Goal: Information Seeking & Learning: Compare options

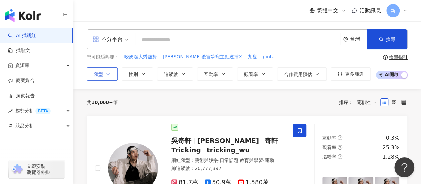
click at [102, 76] on span "類型" at bounding box center [98, 74] width 9 height 5
click at [169, 73] on span "追蹤數" at bounding box center [171, 74] width 14 height 5
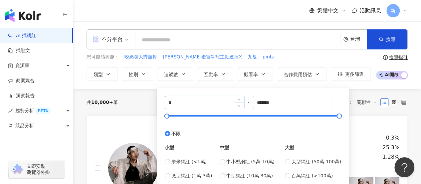
click at [195, 103] on input "*" at bounding box center [204, 102] width 79 height 13
type input "******"
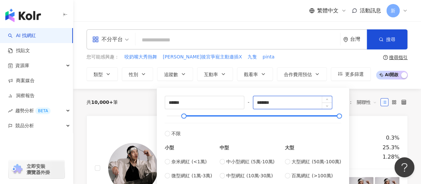
click at [309, 100] on input "*******" at bounding box center [292, 102] width 79 height 13
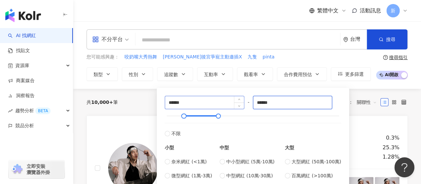
drag, startPoint x: 308, startPoint y: 100, endPoint x: 229, endPoint y: 99, distance: 78.3
click at [229, 99] on div "****** - ****** 不限 小型 奈米網紅 (<1萬) 微型網紅 (1萬-3萬) 小型網紅 (3萬-5萬) 中型 中小型網紅 (5萬-10萬) 中型…" at bounding box center [253, 144] width 177 height 97
type input "******"
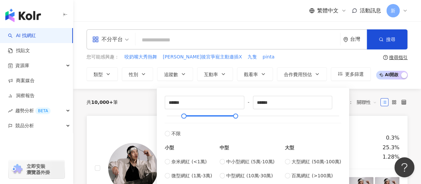
click at [367, 118] on link "吳奇軒 Wu Hsuan 奇軒Tricking tricking_wu 網紅類型 ： 藝術與娛樂 · 日常話題 · 教育與學習 · 運動 總追蹤數 ： 20,…" at bounding box center [247, 167] width 321 height 105
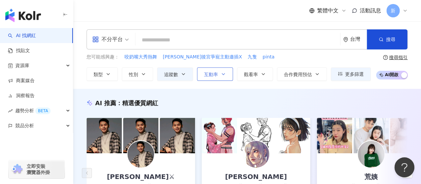
click at [219, 71] on button "互動率" at bounding box center [215, 73] width 36 height 13
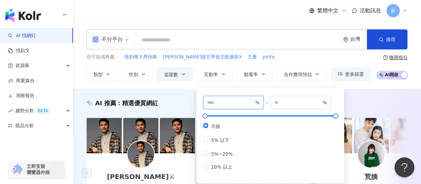
click at [239, 104] on input "number" at bounding box center [230, 102] width 47 height 7
type input "*"
click at [250, 69] on button "觀看率" at bounding box center [255, 73] width 36 height 13
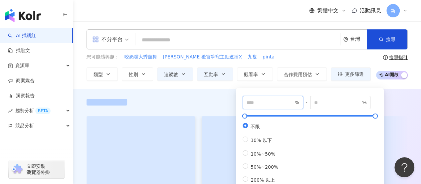
click at [264, 104] on input "number" at bounding box center [270, 102] width 47 height 7
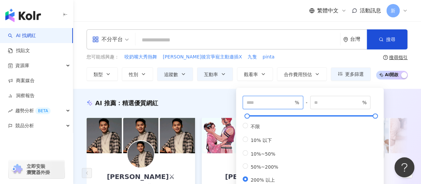
type input "***"
click at [221, 94] on div "AI 推薦 ： 精選優質網紅 PUJI MAEKEL⚔ tiktok-icon 13.7萬 互動率 136% 商業合作比例 6.25% 受眾性別 女 李李玉 …" at bounding box center [247, 170] width 348 height 163
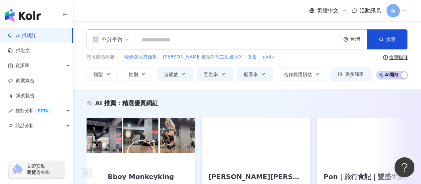
scroll to position [55, 0]
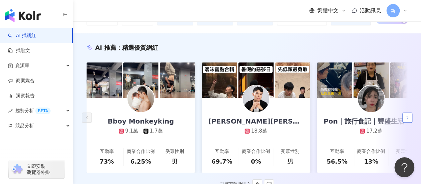
click at [408, 120] on icon "button" at bounding box center [407, 117] width 5 height 5
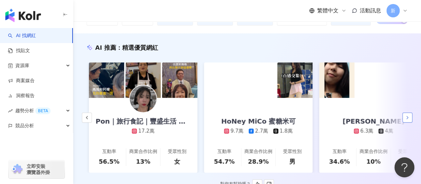
scroll to position [0, 230]
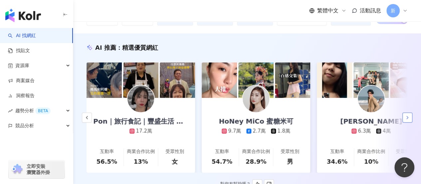
click at [408, 118] on icon "button" at bounding box center [407, 117] width 5 height 5
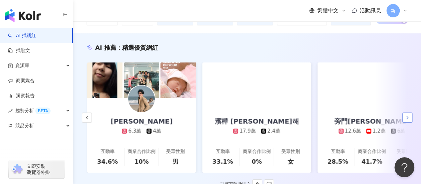
scroll to position [0, 461]
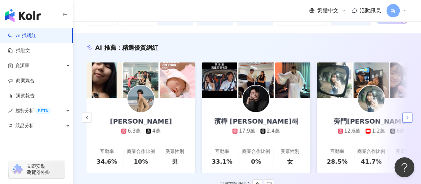
click at [408, 118] on icon "button" at bounding box center [407, 117] width 5 height 5
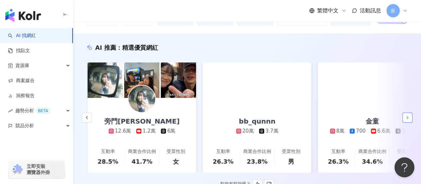
scroll to position [0, 691]
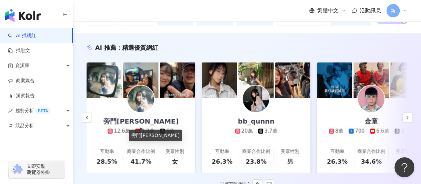
click at [146, 118] on div "旁門佐娜" at bounding box center [141, 120] width 89 height 9
click at [275, 111] on div "bb_qunnn 20萬 3.7萬" at bounding box center [256, 116] width 56 height 37
click at [406, 119] on icon "button" at bounding box center [407, 117] width 5 height 5
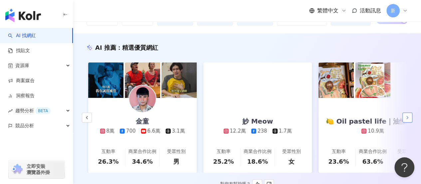
scroll to position [0, 922]
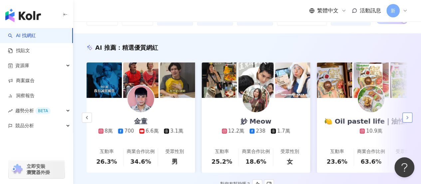
click at [411, 118] on button "button" at bounding box center [408, 117] width 10 height 10
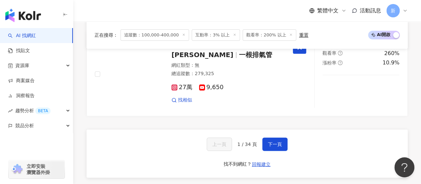
scroll to position [1277, 0]
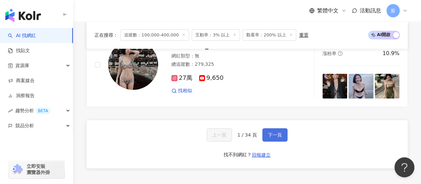
click at [279, 132] on button "下一頁" at bounding box center [274, 134] width 25 height 13
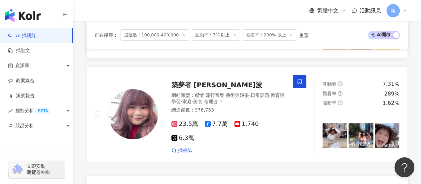
scroll to position [1338, 0]
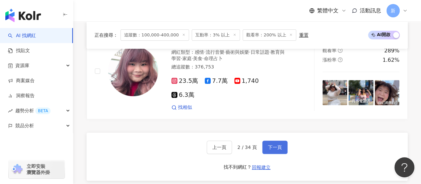
click at [272, 144] on span "下一頁" at bounding box center [275, 146] width 14 height 5
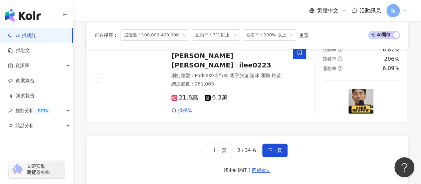
scroll to position [1385, 0]
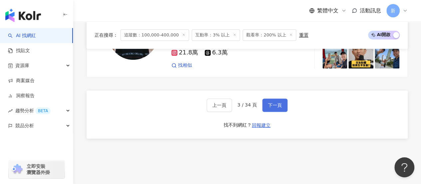
click at [266, 98] on button "下一頁" at bounding box center [274, 104] width 25 height 13
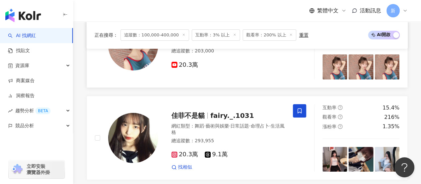
scroll to position [1277, 0]
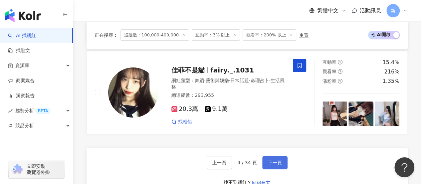
click at [276, 156] on button "下一頁" at bounding box center [274, 162] width 25 height 13
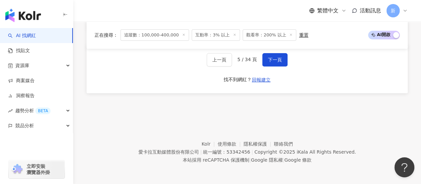
scroll to position [1262, 0]
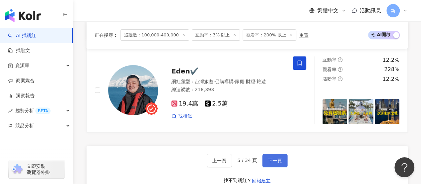
click at [277, 166] on button "下一頁" at bounding box center [274, 160] width 25 height 13
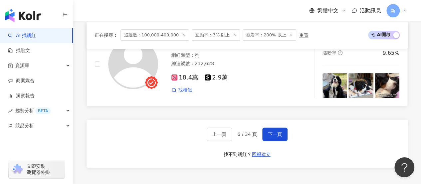
scroll to position [1287, 0]
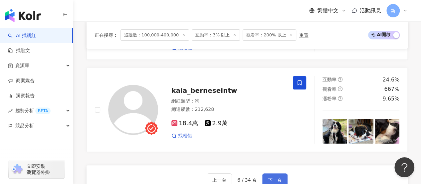
click at [280, 177] on span "下一頁" at bounding box center [275, 179] width 14 height 5
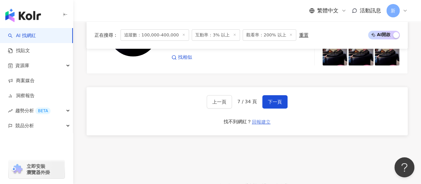
scroll to position [1307, 0]
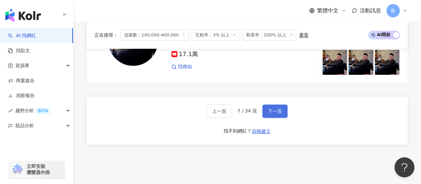
click at [278, 111] on button "下一頁" at bounding box center [274, 110] width 25 height 13
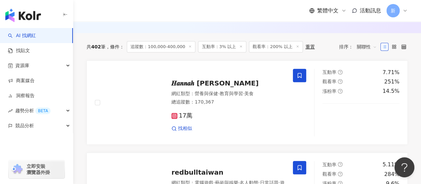
scroll to position [203, 0]
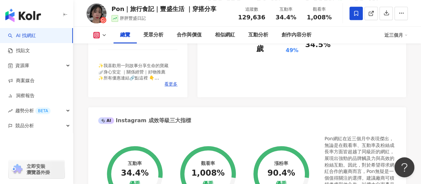
scroll to position [167, 0]
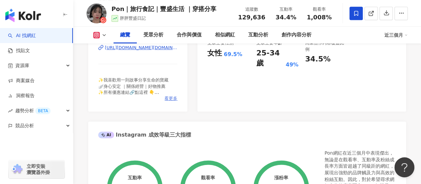
click at [171, 98] on span "看更多" at bounding box center [171, 98] width 13 height 6
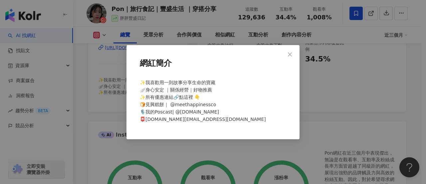
click at [88, 117] on div "網紅簡介 ✨我喜歡用一則故事分享生命的寶藏 🪽身心安定 ｜關係經營｜好物推薦 ✨所有優惠連結🔗點這裡 👇 🍞見興糕餅｜ @meethappinessco 🎙️…" at bounding box center [213, 92] width 426 height 184
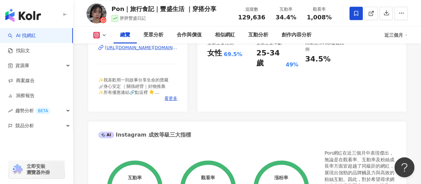
scroll to position [111, 0]
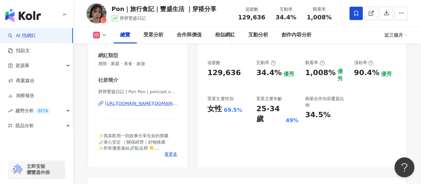
click at [117, 103] on div "https://www.instagram.com/poncast.veganlife/" at bounding box center [141, 103] width 73 height 6
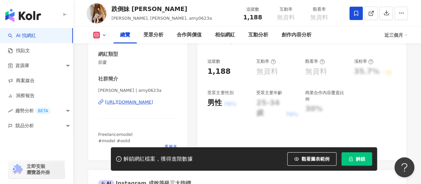
scroll to position [111, 0]
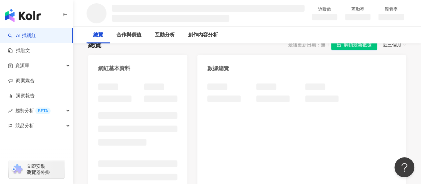
scroll to position [55, 0]
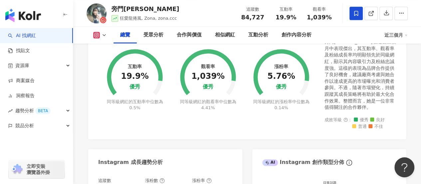
scroll to position [111, 0]
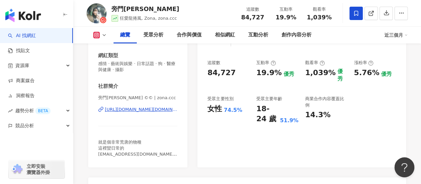
click at [382, 109] on div "追蹤數 84,727 互動率 19.9% 優秀 觀看率 1,039% 優秀 漲粉率 5.76% 優秀 受眾主要性別 女性 74.5% 受眾主要年齡 18-24…" at bounding box center [302, 92] width 189 height 64
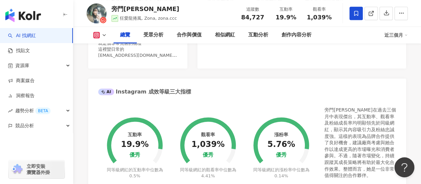
scroll to position [222, 0]
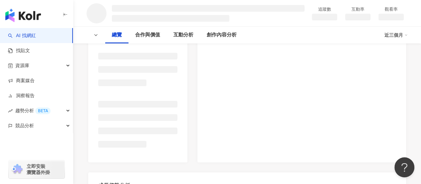
scroll to position [1, 0]
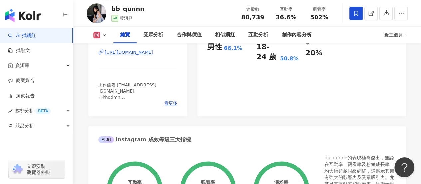
scroll to position [111, 0]
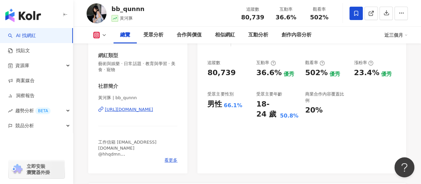
click at [144, 112] on div "https://www.instagram.com/bb_qunnn/" at bounding box center [129, 109] width 48 height 6
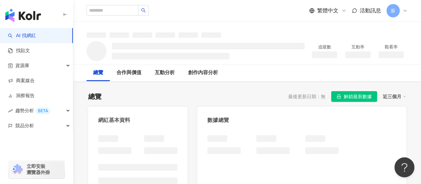
scroll to position [111, 0]
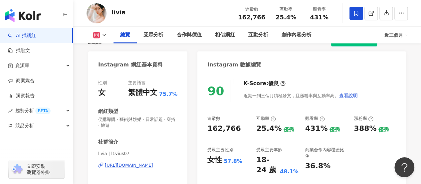
scroll to position [111, 0]
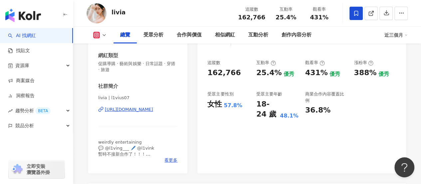
click at [153, 111] on div "https://www.instagram.com/l1vius07/" at bounding box center [129, 109] width 48 height 6
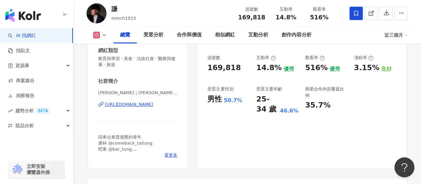
scroll to position [111, 0]
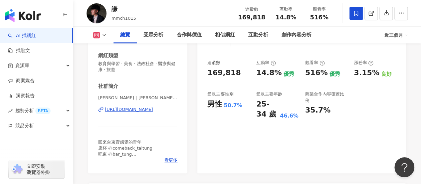
click at [118, 108] on div "https://www.instagram.com/mmch1015/" at bounding box center [129, 109] width 48 height 6
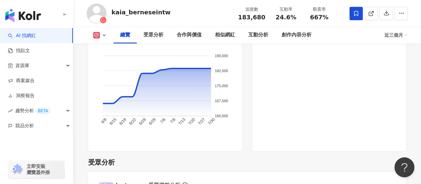
scroll to position [500, 0]
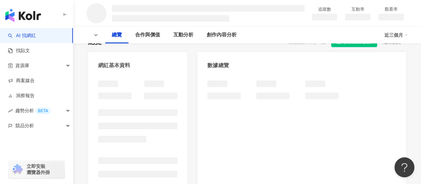
scroll to position [55, 0]
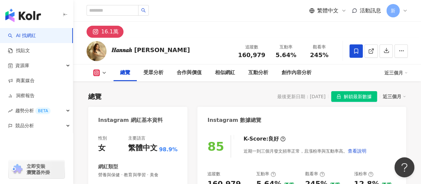
scroll to position [111, 0]
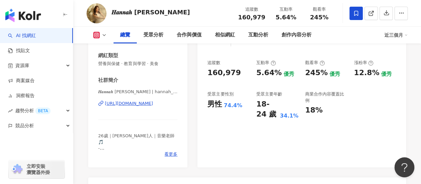
click at [131, 102] on div "[URL][DOMAIN_NAME]" at bounding box center [129, 103] width 48 height 6
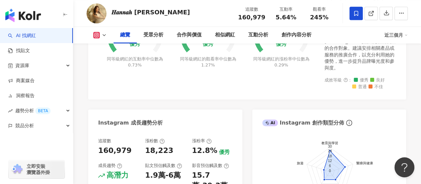
scroll to position [333, 0]
